Goal: Task Accomplishment & Management: Manage account settings

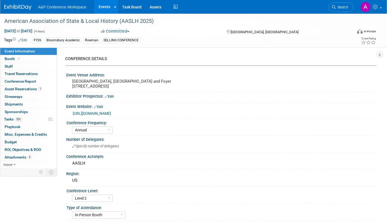
select select "Annual"
select select "Level 2"
select select "In-Person Booth"
select select "Museum Professionals"
select select "Bloomsbury Academic"
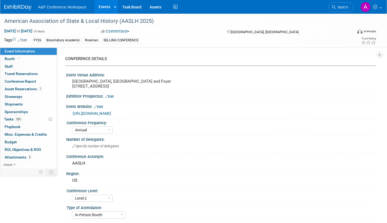
select select "[PERSON_NAME]"
select select "Brand/Subject Presence​"
click at [343, 6] on span "Search" at bounding box center [341, 7] width 12 height 4
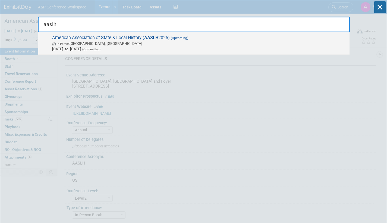
type input "aaslh"
click at [200, 41] on span "In-Person Cincinnati, OH" at bounding box center [199, 43] width 294 height 5
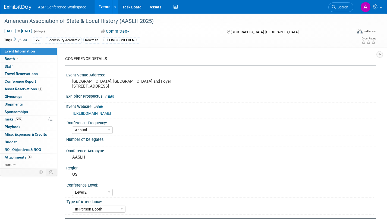
select select "Annual"
select select "Level 2"
select select "In-Person Booth"
select select "Museum Professionals"
select select "Bloomsbury Academic"
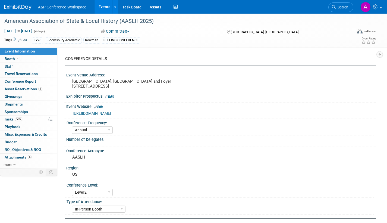
select select "[PERSON_NAME]"
select select "Brand/Subject Presence​"
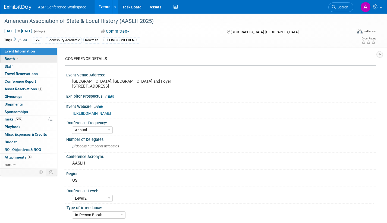
click at [12, 59] on span "Booth" at bounding box center [13, 58] width 17 height 4
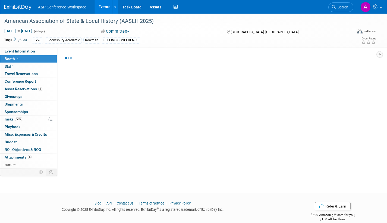
select select "RLKP"
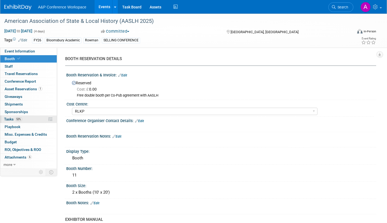
click at [8, 119] on span "Tasks 53%" at bounding box center [13, 119] width 18 height 4
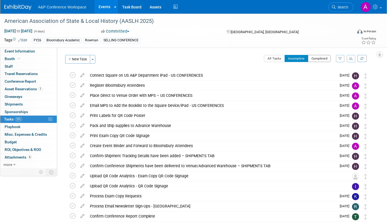
click at [316, 58] on button "Completed" at bounding box center [319, 58] width 23 height 7
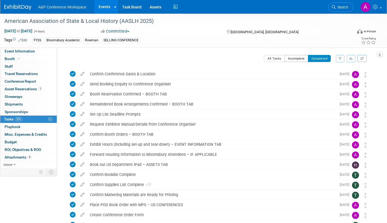
click at [290, 59] on button "Incomplete" at bounding box center [296, 58] width 24 height 7
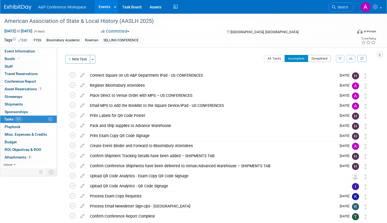
click at [319, 58] on button "Completed" at bounding box center [319, 58] width 23 height 7
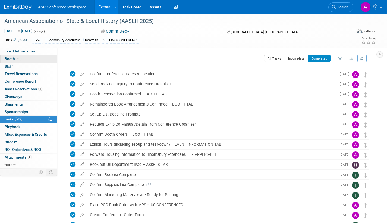
click at [10, 58] on span "Booth" at bounding box center [13, 58] width 17 height 4
select select "RLKP"
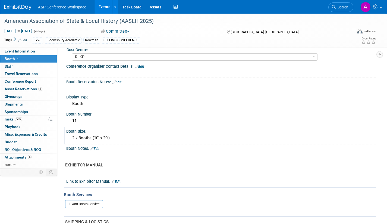
scroll to position [59, 0]
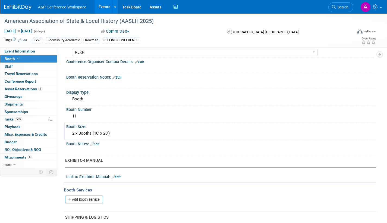
click at [98, 132] on div "2 x Booths (10' x 20')" at bounding box center [221, 133] width 302 height 8
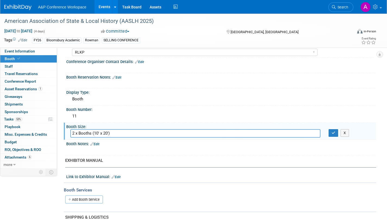
click at [98, 132] on input "2 x Booths (10' x 20')" at bounding box center [195, 133] width 250 height 8
type input "2 x Booths (8' x 20')"
click at [331, 135] on button "button" at bounding box center [333, 133] width 10 height 8
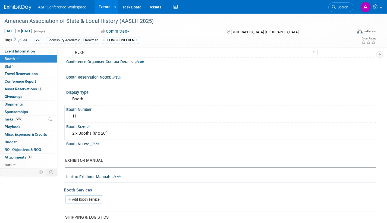
click at [102, 116] on div "11" at bounding box center [221, 116] width 302 height 8
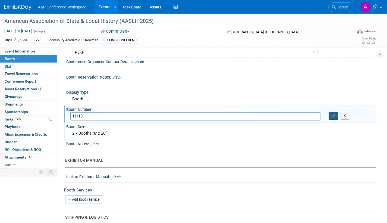
type input "11/13"
click at [332, 115] on icon "button" at bounding box center [333, 116] width 4 height 4
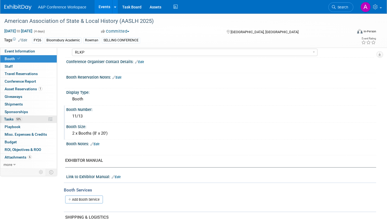
click at [8, 118] on span "Tasks 53%" at bounding box center [13, 119] width 18 height 4
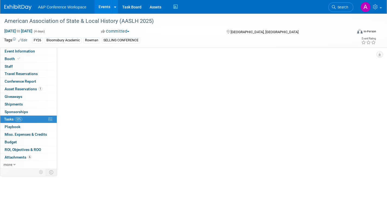
scroll to position [0, 0]
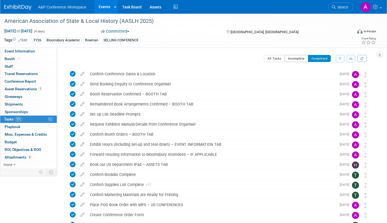
click at [295, 60] on button "Incomplete" at bounding box center [296, 58] width 24 height 7
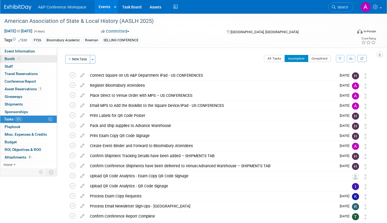
click at [11, 58] on span "Booth" at bounding box center [13, 58] width 17 height 4
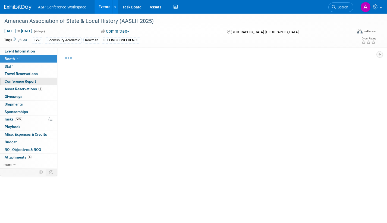
select select "RLKP"
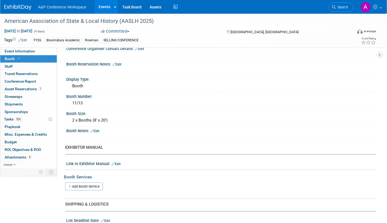
scroll to position [81, 0]
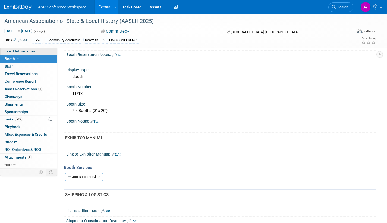
click at [35, 52] on link "Event Information" at bounding box center [28, 50] width 56 height 7
select select "Annual"
select select "Level 2"
select select "In-Person Booth"
select select "Museum Professionals"
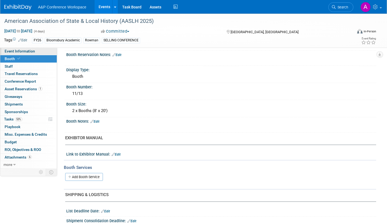
select select "Bloomsbury Academic"
select select "[PERSON_NAME]"
select select "Brand/Subject Presence​"
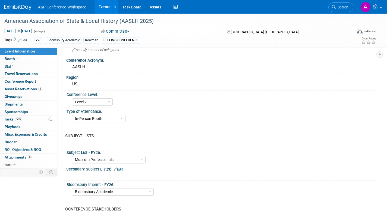
scroll to position [136, 0]
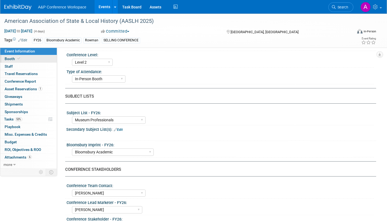
click at [12, 58] on span "Booth" at bounding box center [13, 58] width 17 height 4
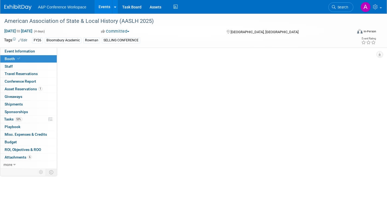
scroll to position [0, 0]
select select "RLKP"
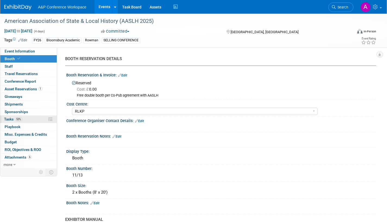
click at [9, 118] on span "Tasks 53%" at bounding box center [13, 119] width 18 height 4
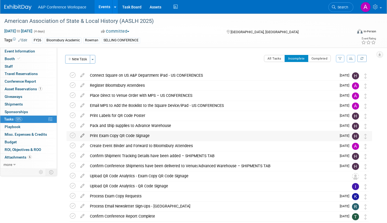
click at [82, 135] on icon at bounding box center [82, 134] width 9 height 7
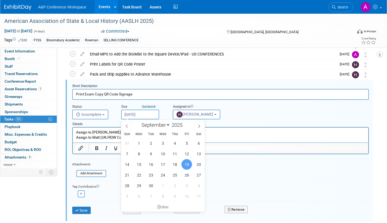
click at [152, 114] on input "[DATE]" at bounding box center [140, 114] width 38 height 10
click at [126, 125] on icon at bounding box center [127, 126] width 4 height 4
select select "7"
click at [151, 174] on span "19" at bounding box center [150, 174] width 11 height 11
type input "[DATE]"
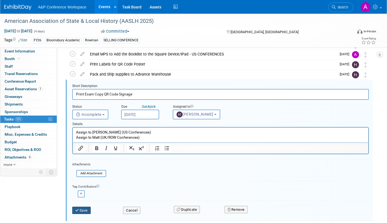
click at [85, 210] on button "Save" at bounding box center [81, 210] width 18 height 8
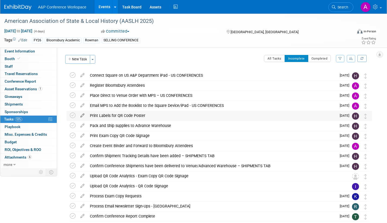
click at [82, 114] on icon at bounding box center [82, 114] width 9 height 7
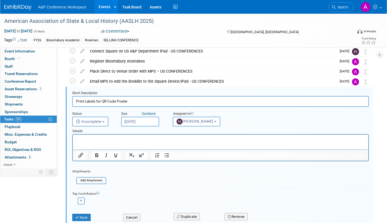
scroll to position [31, 0]
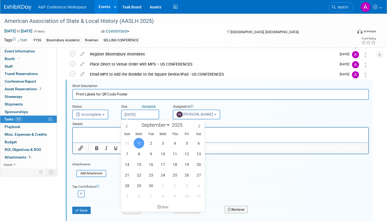
click at [151, 115] on input "[DATE]" at bounding box center [140, 114] width 38 height 10
drag, startPoint x: 125, startPoint y: 125, endPoint x: 128, endPoint y: 127, distance: 3.4
click at [128, 126] on icon at bounding box center [127, 126] width 4 height 4
select select "7"
click at [151, 175] on span "19" at bounding box center [150, 174] width 11 height 11
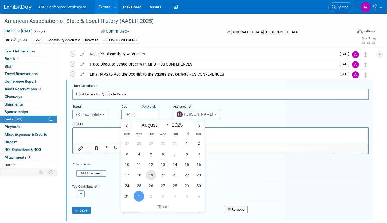
type input "[DATE]"
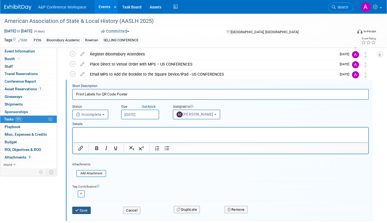
click at [82, 211] on button "Save" at bounding box center [81, 210] width 18 height 8
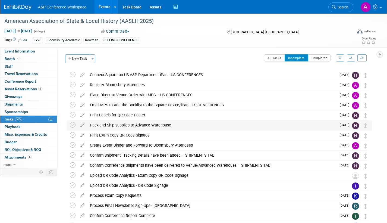
scroll to position [0, 0]
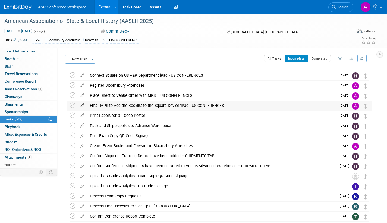
click at [83, 105] on icon at bounding box center [82, 104] width 9 height 7
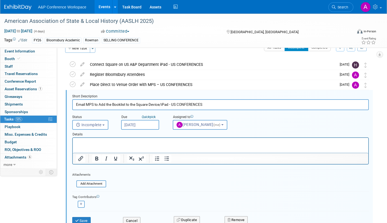
scroll to position [21, 0]
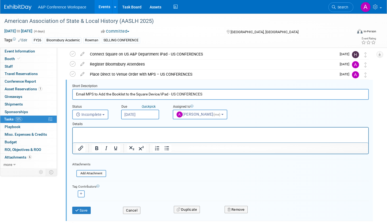
click at [151, 114] on input "[DATE]" at bounding box center [140, 114] width 38 height 10
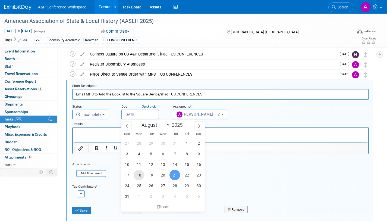
click at [140, 173] on span "18" at bounding box center [139, 174] width 11 height 11
type input "[DATE]"
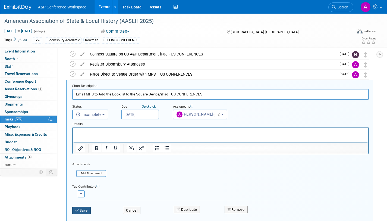
click at [87, 210] on button "Save" at bounding box center [81, 210] width 18 height 8
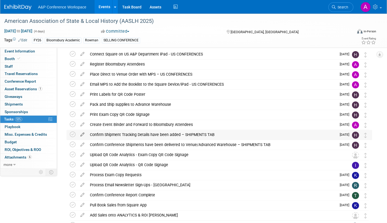
click at [81, 134] on icon at bounding box center [82, 133] width 9 height 7
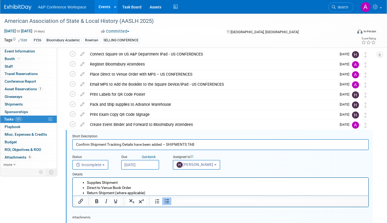
scroll to position [71, 0]
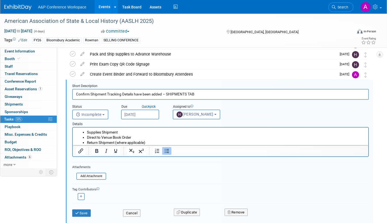
click at [154, 115] on input "[DATE]" at bounding box center [140, 114] width 38 height 10
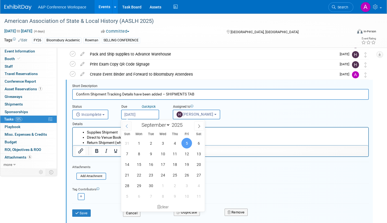
click at [128, 126] on icon at bounding box center [127, 126] width 4 height 4
select select "7"
click at [152, 175] on span "19" at bounding box center [150, 174] width 11 height 11
type input "[DATE]"
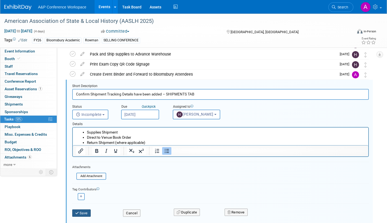
click at [82, 211] on button "Save" at bounding box center [81, 213] width 18 height 8
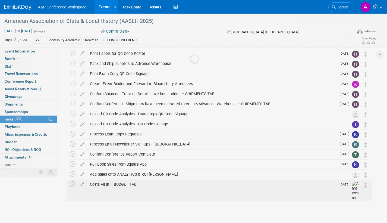
scroll to position [62, 0]
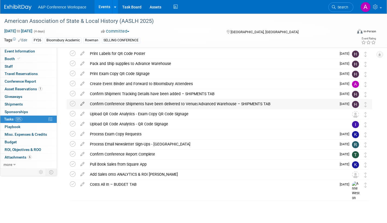
click at [81, 103] on icon at bounding box center [82, 102] width 9 height 7
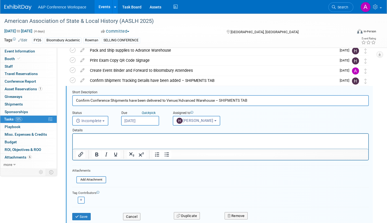
scroll to position [81, 0]
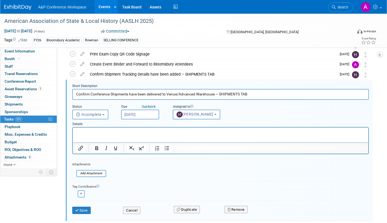
click at [151, 112] on input "[DATE]" at bounding box center [140, 114] width 38 height 10
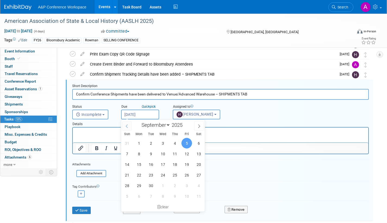
click at [125, 126] on icon at bounding box center [127, 126] width 4 height 4
select select "7"
click at [149, 185] on span "26" at bounding box center [150, 185] width 11 height 11
type input "[DATE]"
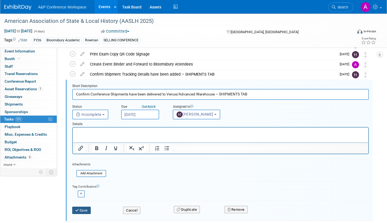
click at [86, 211] on button "Save" at bounding box center [81, 210] width 18 height 8
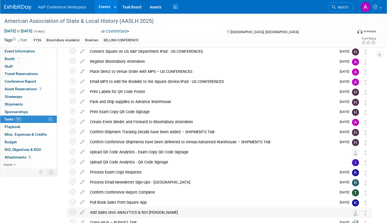
scroll to position [0, 0]
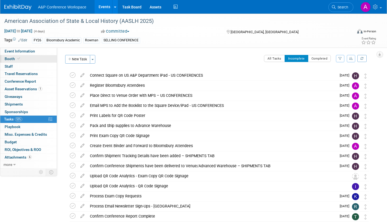
click at [12, 58] on span "Booth" at bounding box center [13, 58] width 17 height 4
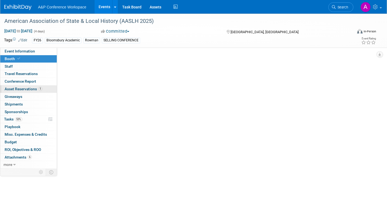
select select "RLKP"
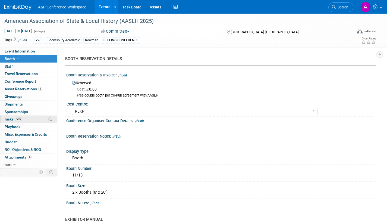
click at [8, 119] on span "Tasks 53%" at bounding box center [13, 119] width 18 height 4
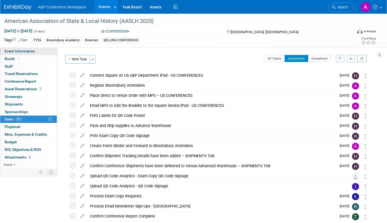
click at [17, 51] on span "Event Information" at bounding box center [20, 51] width 30 height 4
select select "Annual"
select select "Level 2"
select select "In-Person Booth"
select select "Museum Professionals"
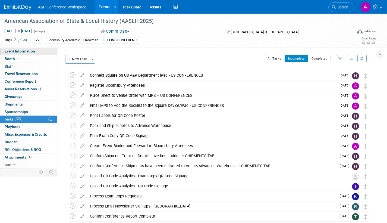
select select "Bloomsbury Academic"
select select "[PERSON_NAME]"
select select "Brand/Subject Presence​"
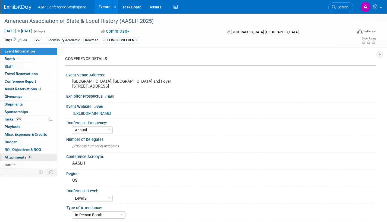
click at [21, 158] on span "Attachments 6" at bounding box center [18, 157] width 27 height 4
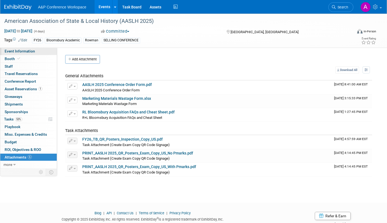
click at [30, 52] on span "Event Information" at bounding box center [20, 51] width 30 height 4
select select "Annual"
select select "Level 2"
select select "In-Person Booth"
select select "Museum Professionals"
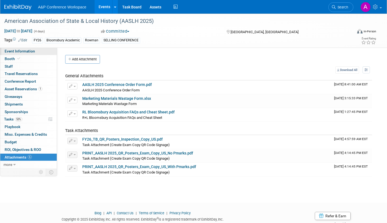
select select "Bloomsbury Academic"
select select "[PERSON_NAME]"
select select "Brand/Subject Presence​"
